Goal: Task Accomplishment & Management: Manage account settings

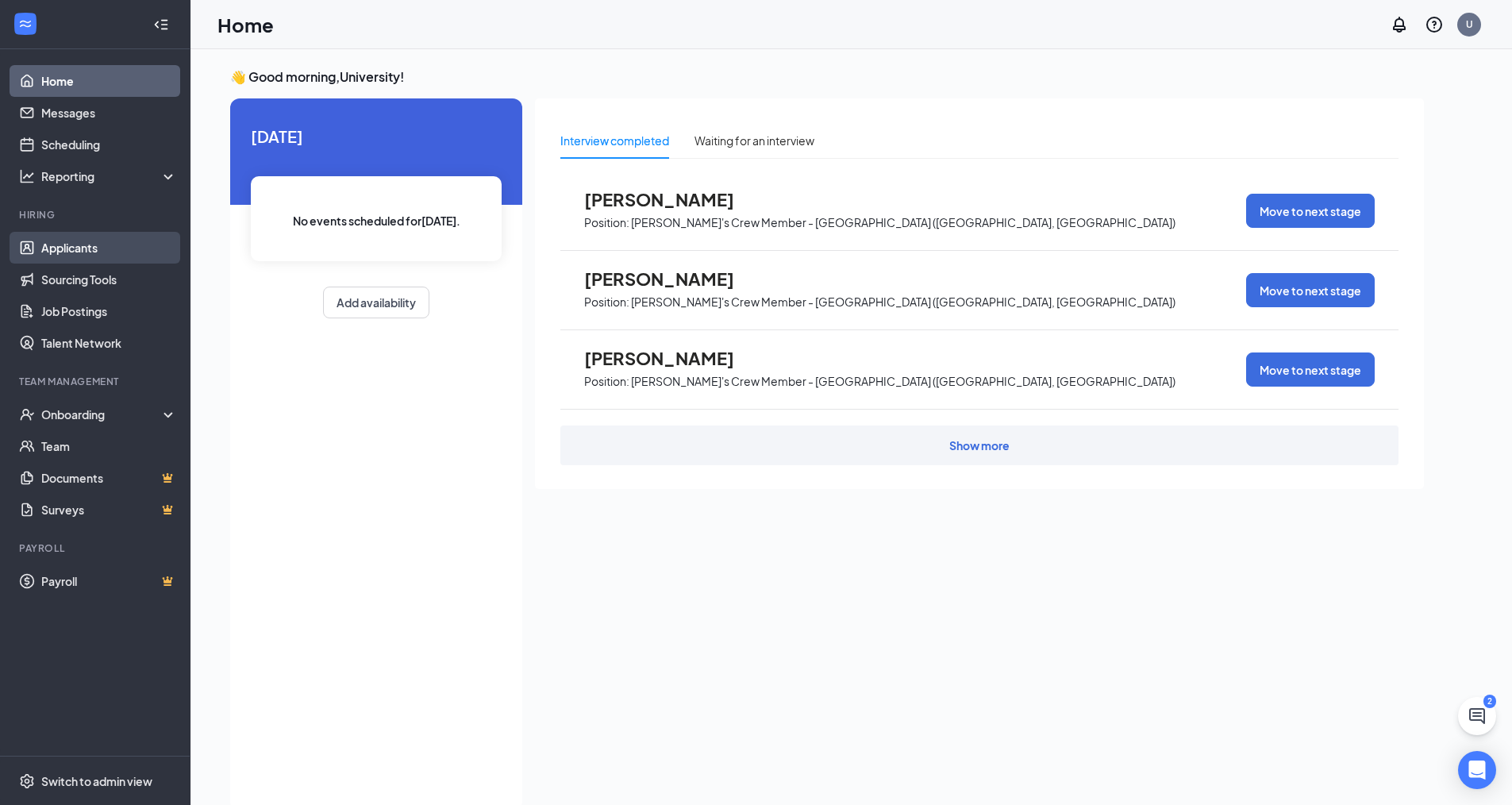
click at [60, 239] on link "Applicants" at bounding box center [109, 247] width 136 height 32
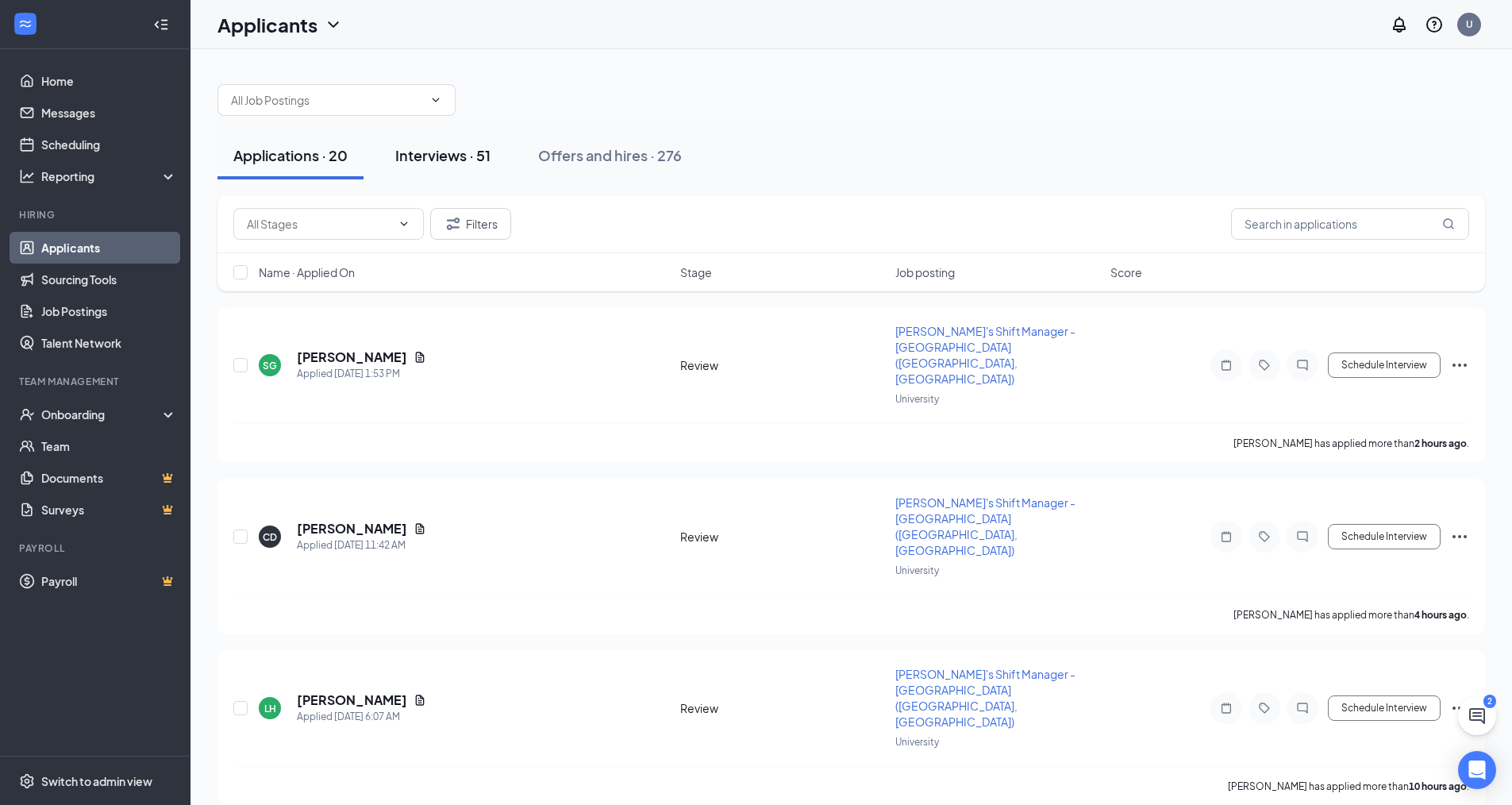
click at [411, 156] on div "Interviews · 51" at bounding box center [443, 155] width 95 height 20
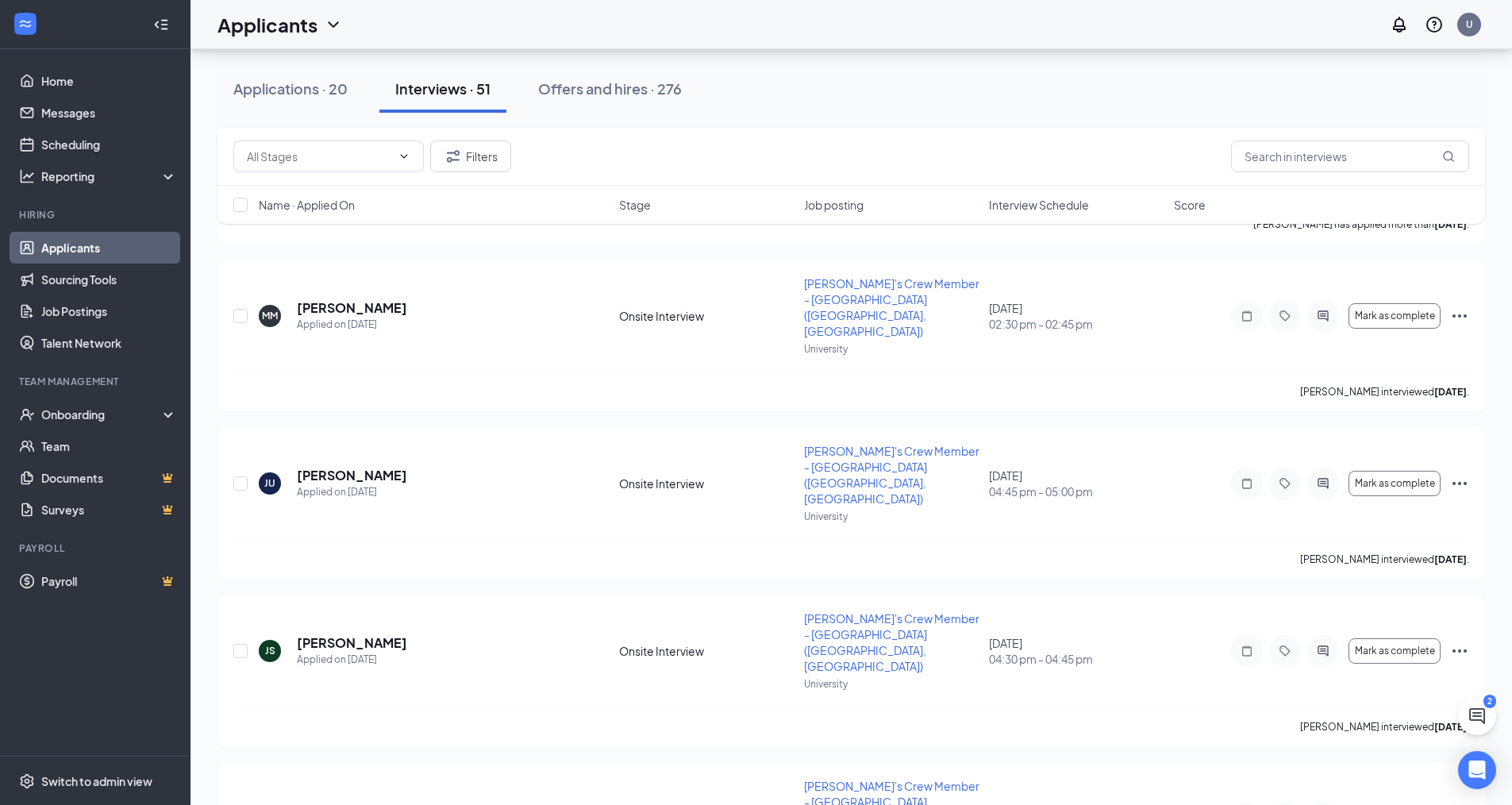
scroll to position [6429, 0]
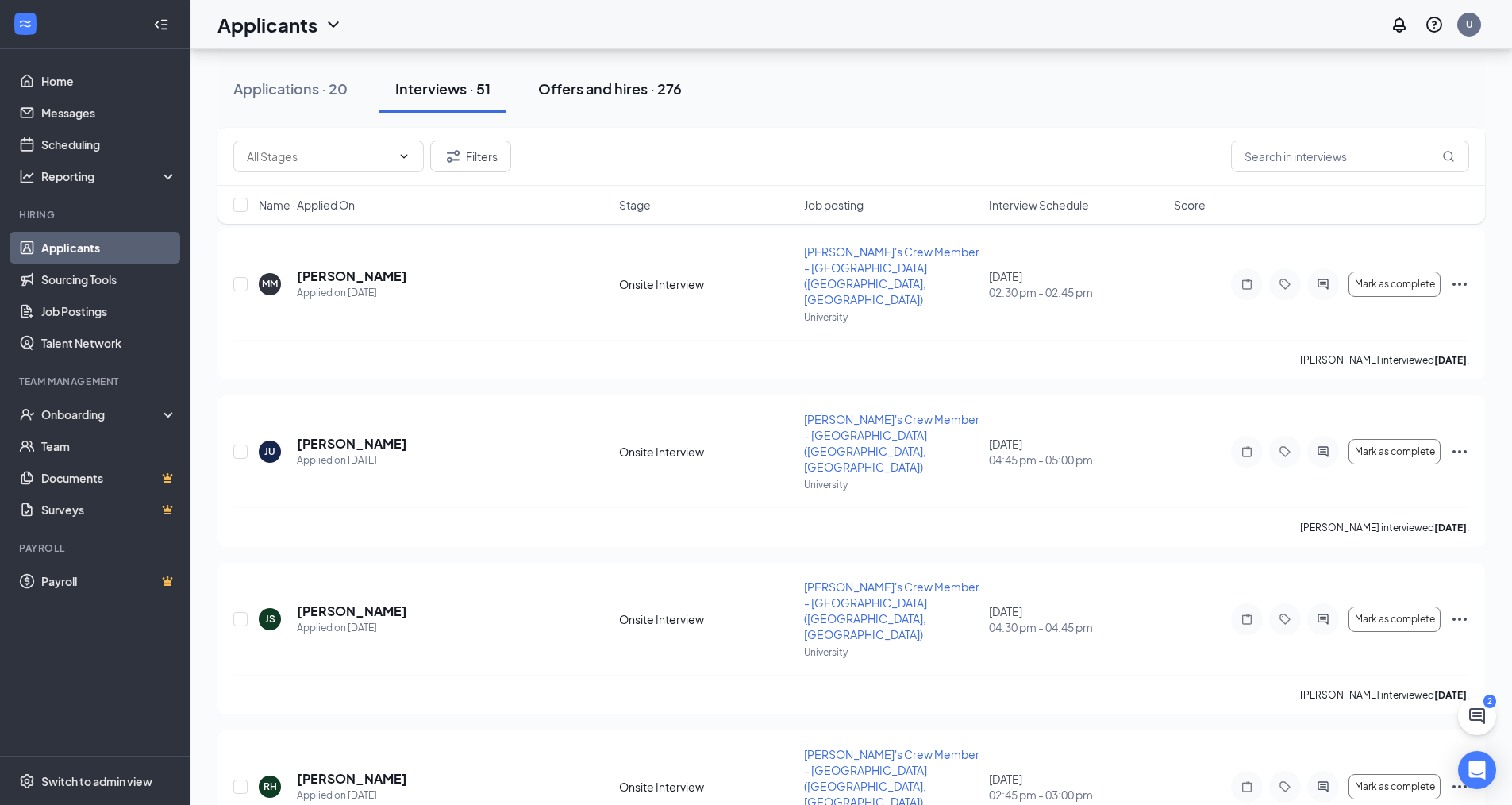
click at [593, 77] on button "Offers and hires · 276" at bounding box center [609, 88] width 176 height 48
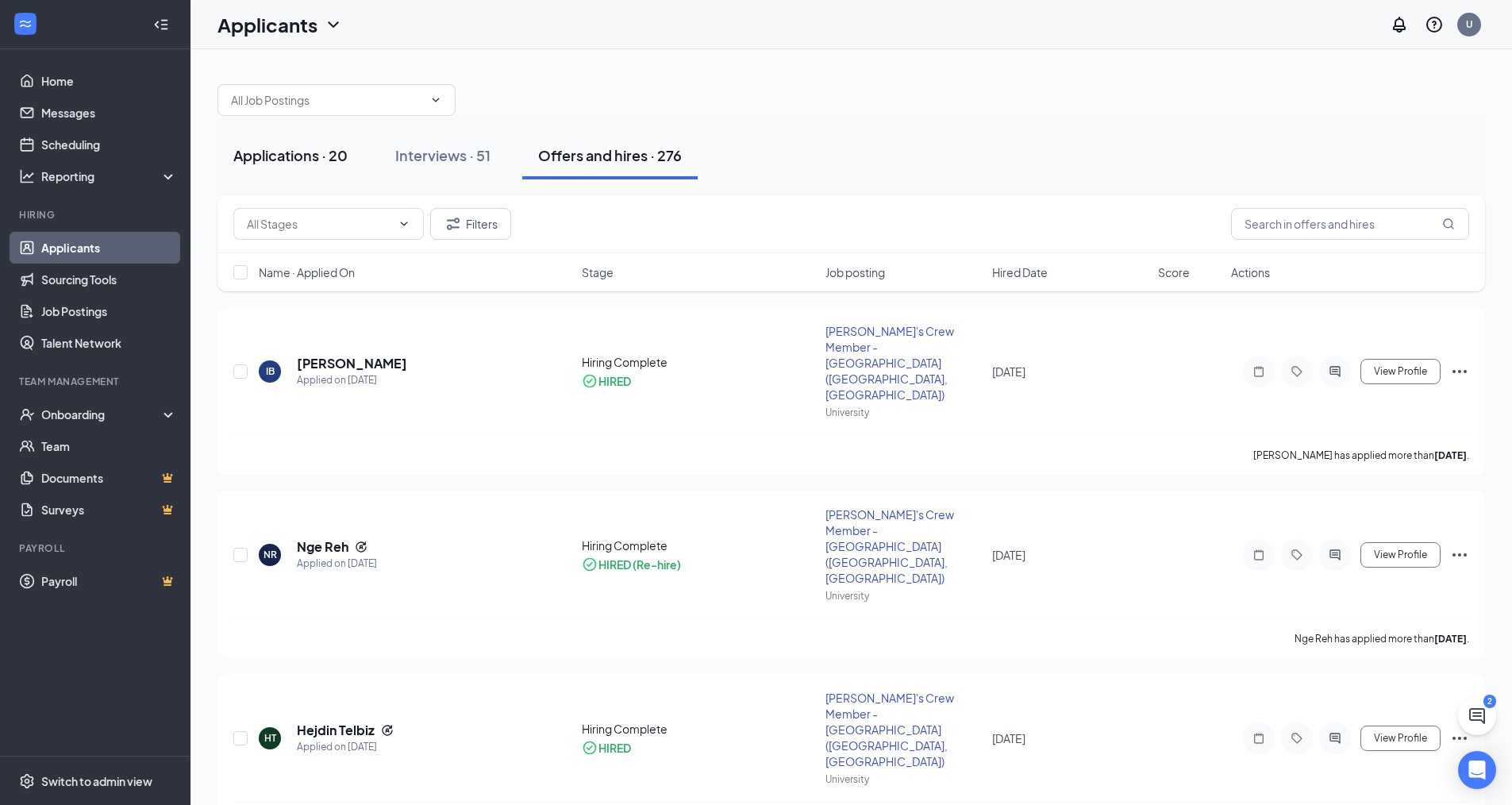
click at [272, 160] on div "Applications · 20" at bounding box center [290, 155] width 114 height 20
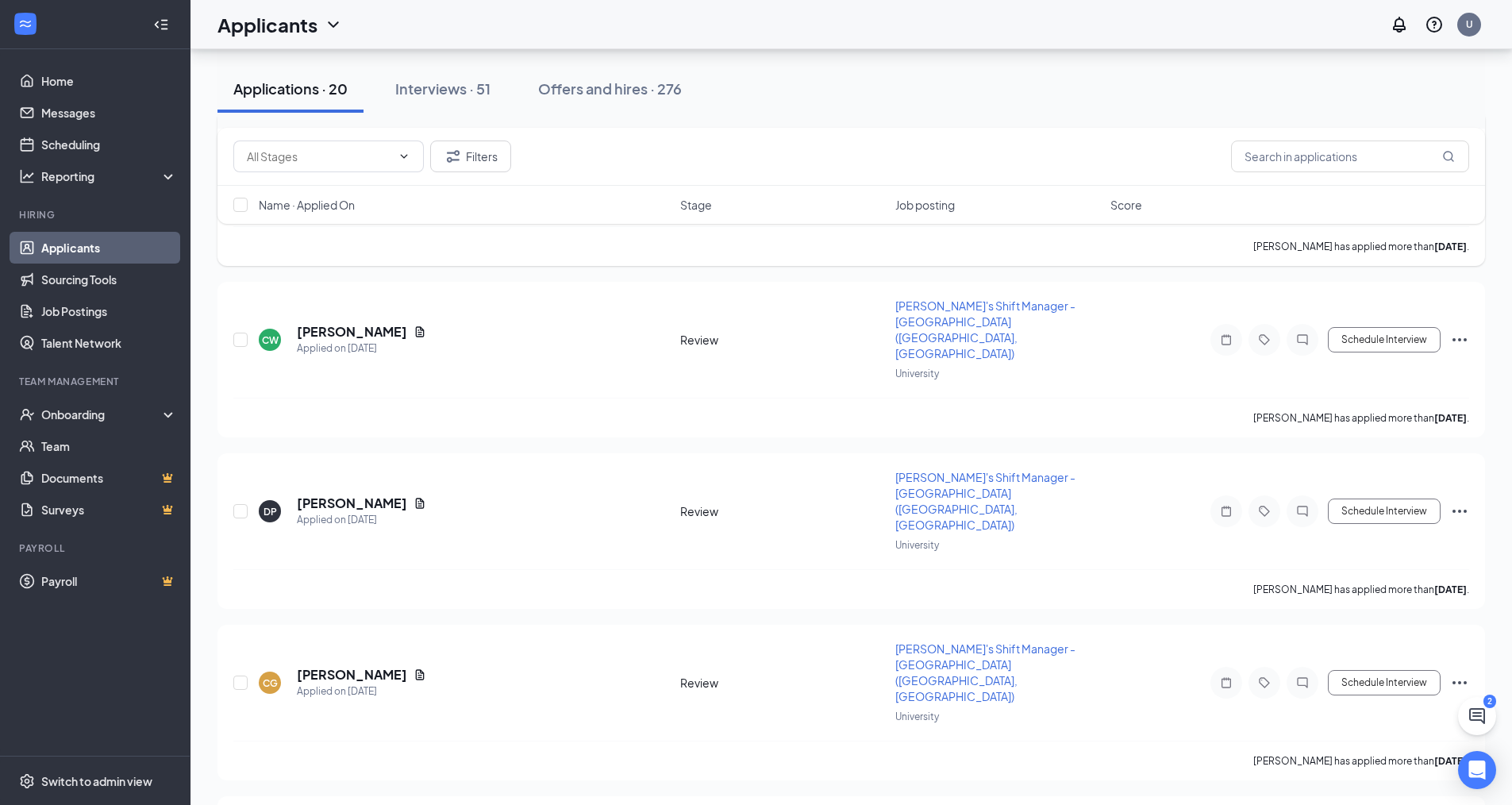
scroll to position [1747, 0]
click at [428, 79] on div "Interviews · 51" at bounding box center [443, 88] width 95 height 20
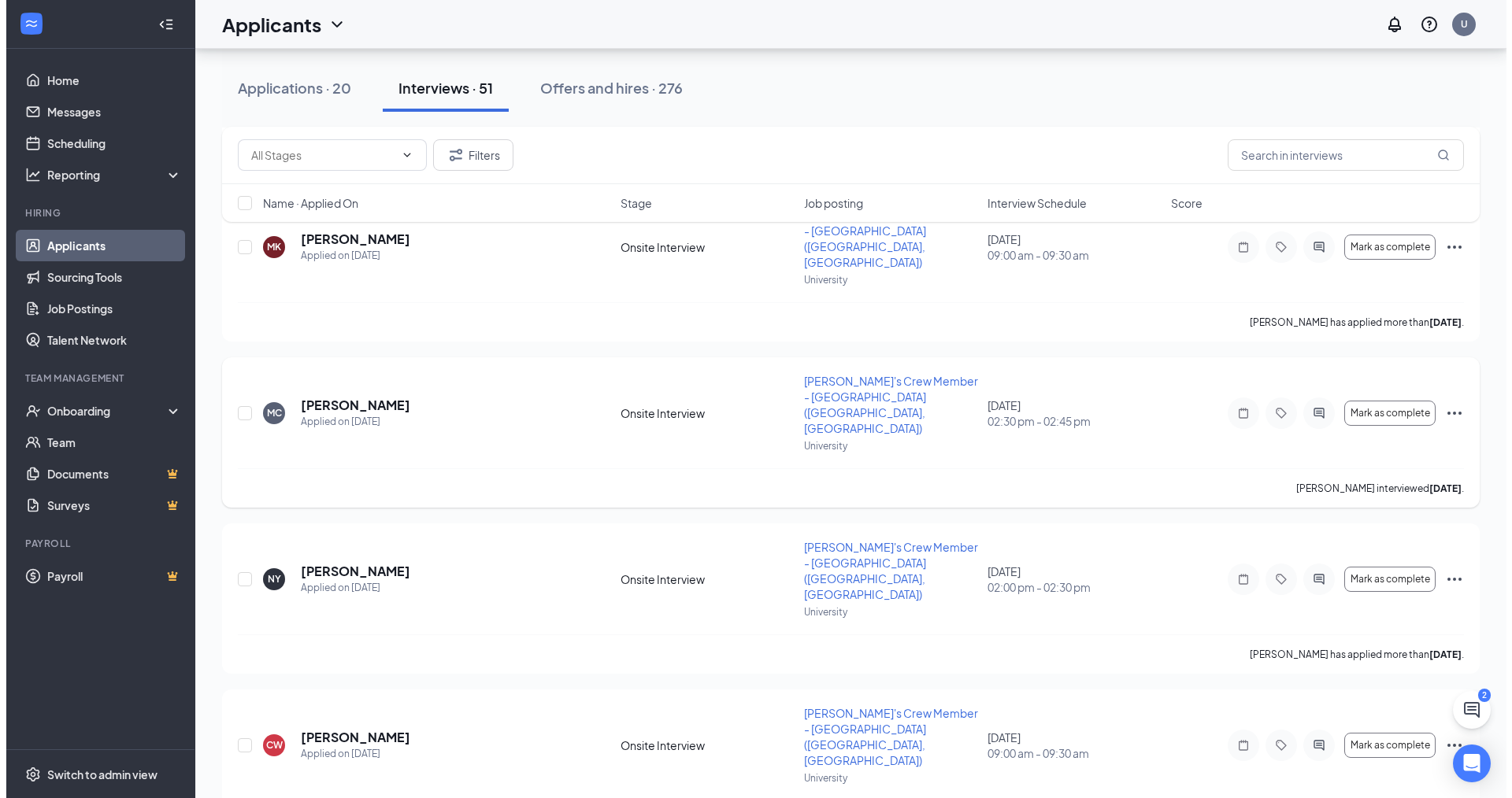
scroll to position [1495, 0]
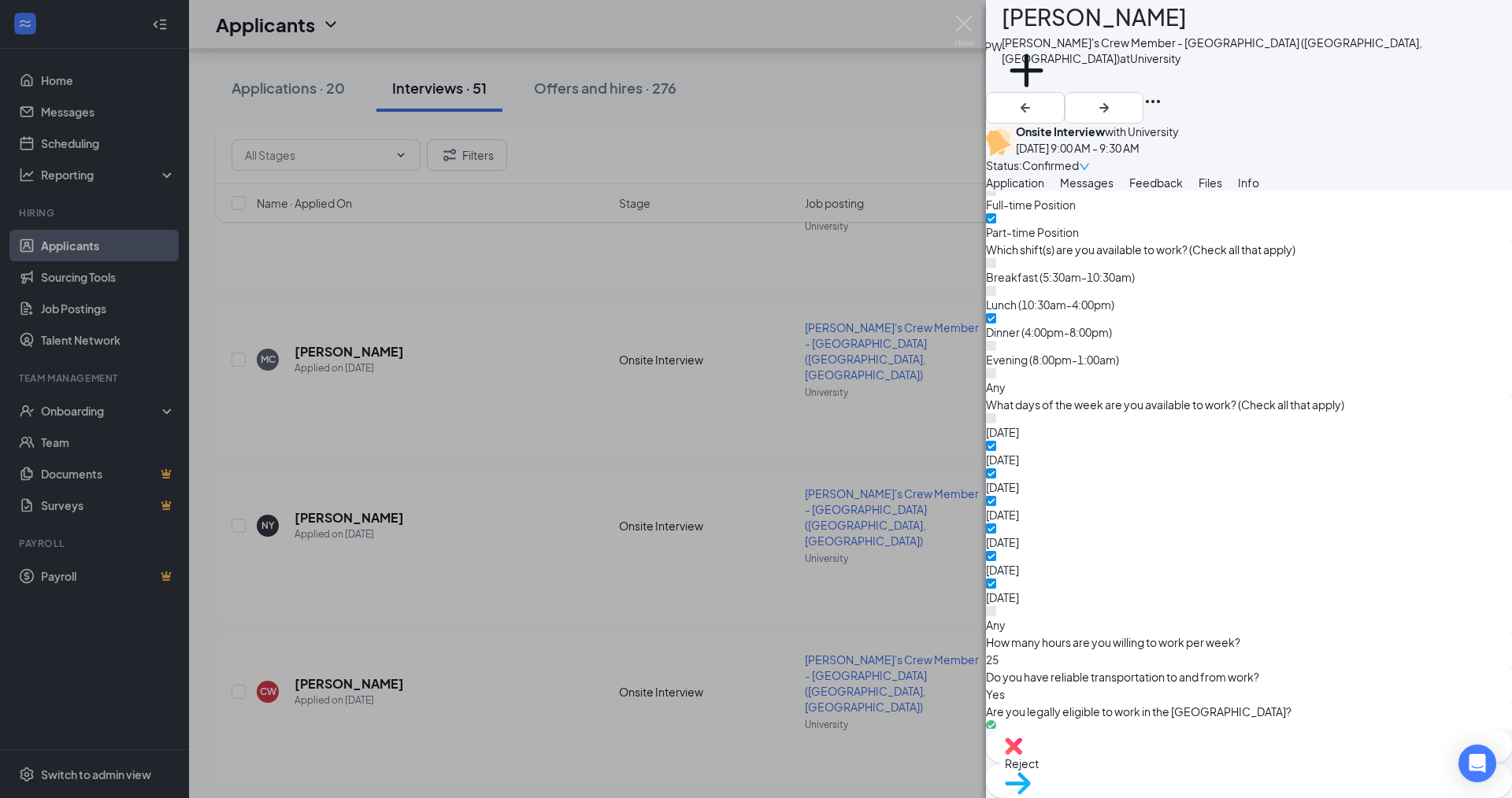
scroll to position [961, 0]
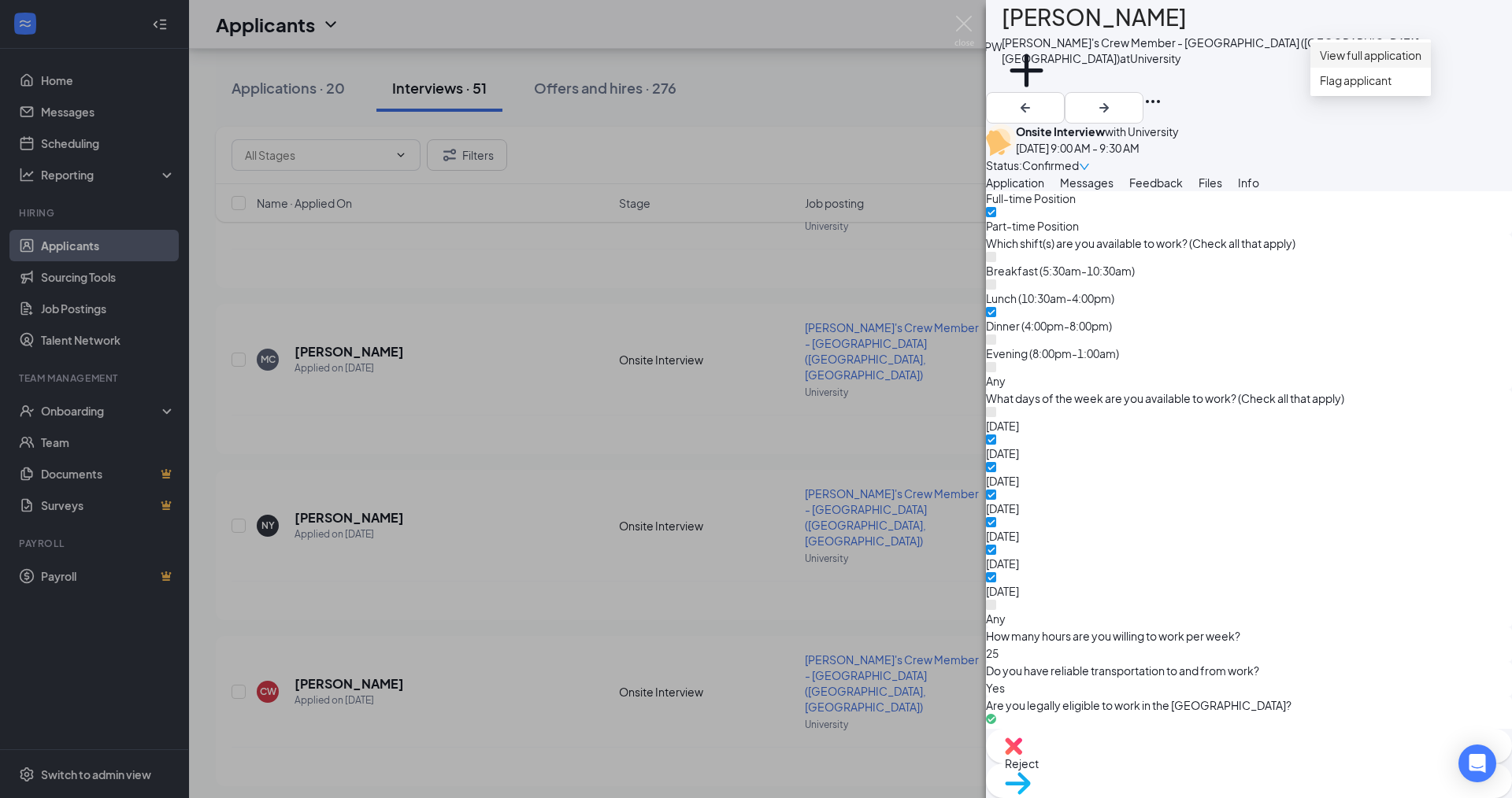
click at [1421, 62] on link "View full application" at bounding box center [1371, 54] width 102 height 17
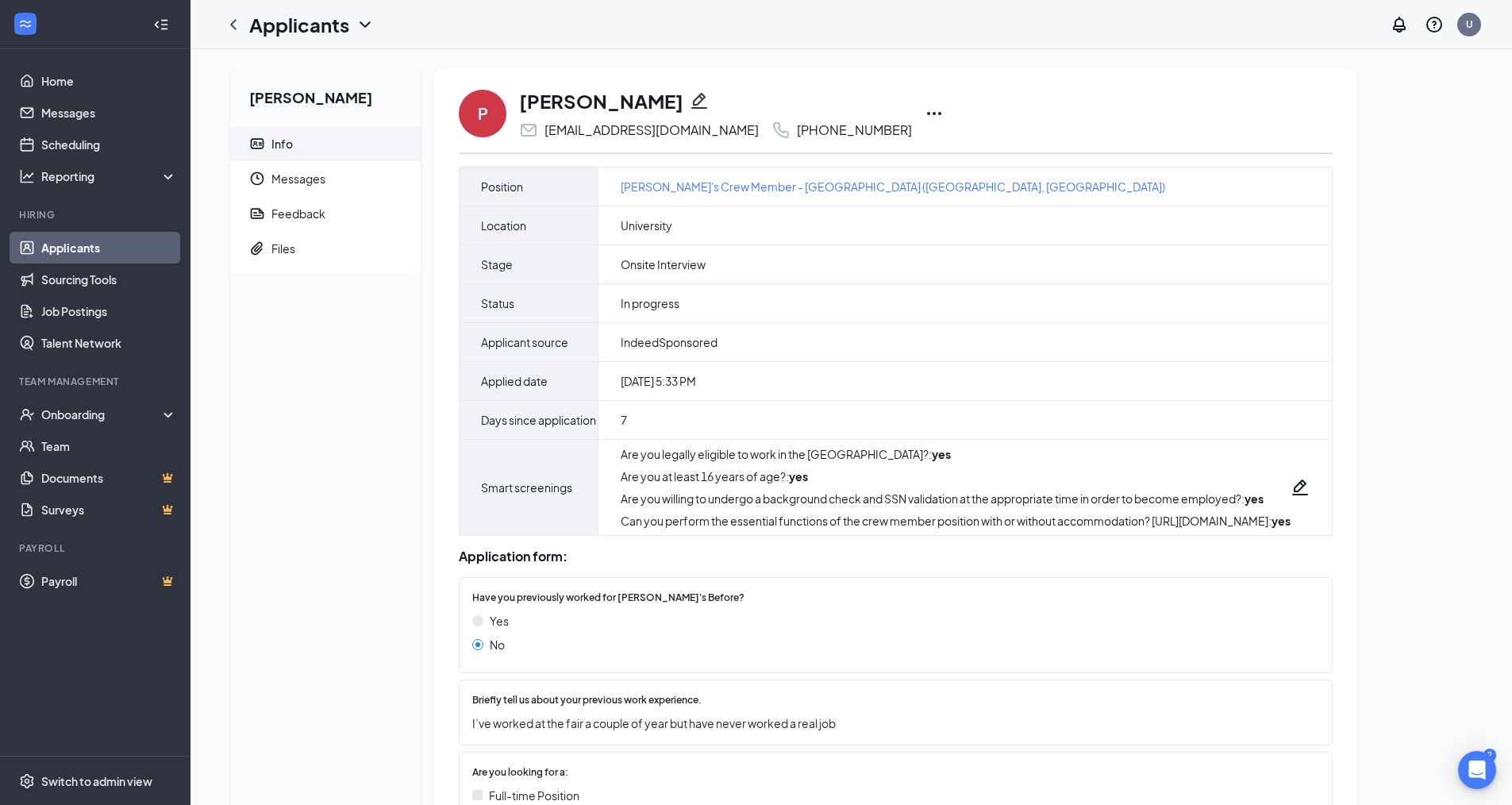
click at [927, 114] on icon "Ellipses" at bounding box center [934, 113] width 14 height 4
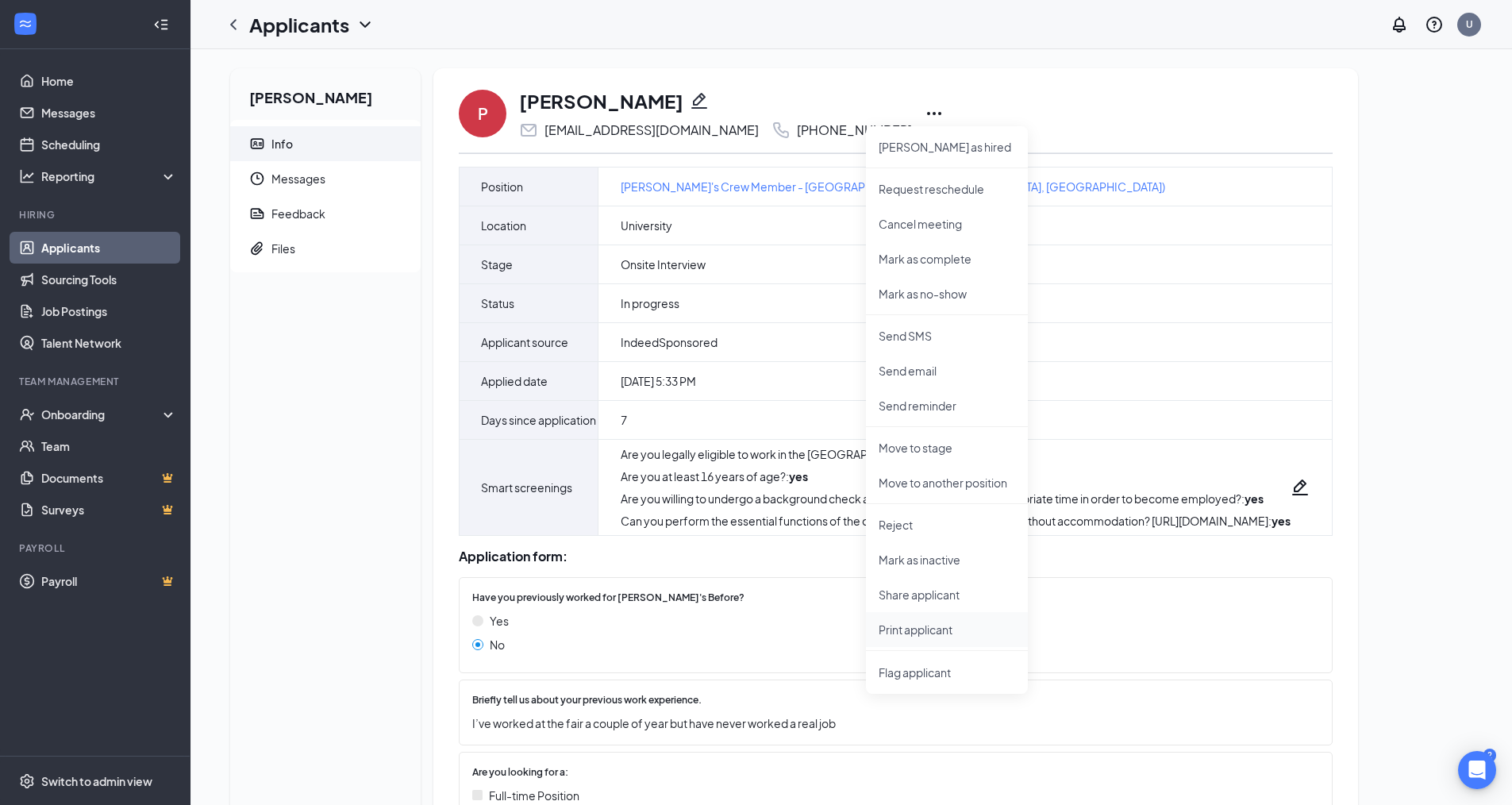
click at [908, 622] on li "Print applicant" at bounding box center [947, 629] width 162 height 35
